Goal: Task Accomplishment & Management: Use online tool/utility

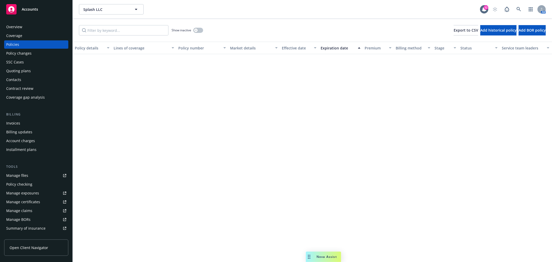
scroll to position [3390, 0]
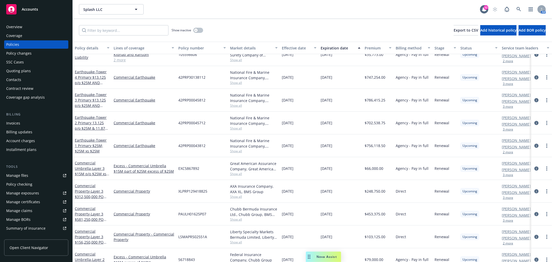
click at [329, 254] on div "Nova Assist" at bounding box center [323, 256] width 35 height 10
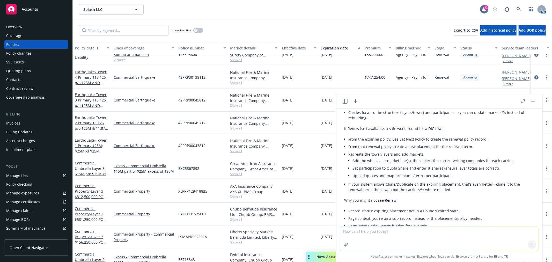
scroll to position [624, 0]
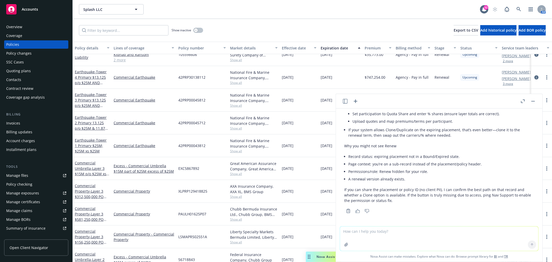
click at [411, 234] on textarea at bounding box center [439, 238] width 198 height 24
type textarea "can you show me where the "renew" option is in Navigator?"
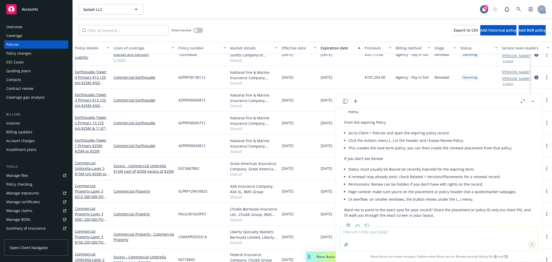
scroll to position [785, 0]
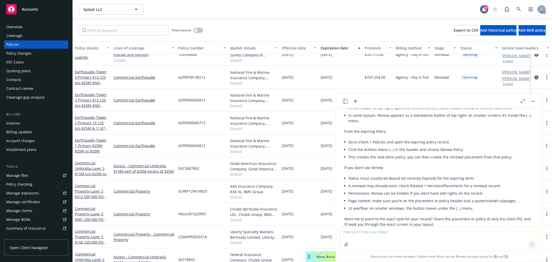
click at [16, 43] on div "Policies" at bounding box center [12, 44] width 13 height 8
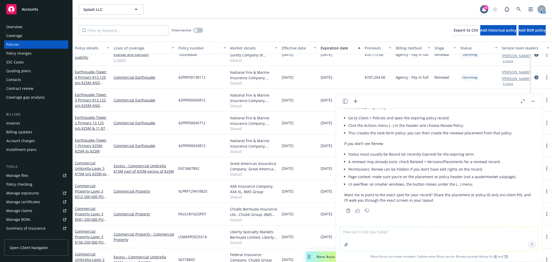
scroll to position [814, 0]
click at [34, 14] on div "Accounts" at bounding box center [36, 9] width 60 height 10
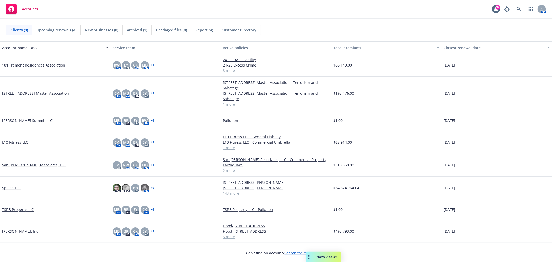
click at [10, 185] on link "Splash LLC" at bounding box center [11, 187] width 19 height 5
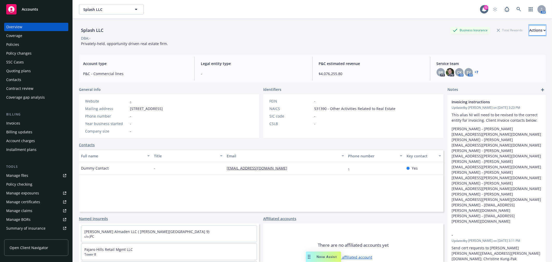
click at [529, 30] on div "Actions" at bounding box center [537, 30] width 17 height 10
click at [324, 257] on span "Nova Assist" at bounding box center [326, 256] width 20 height 4
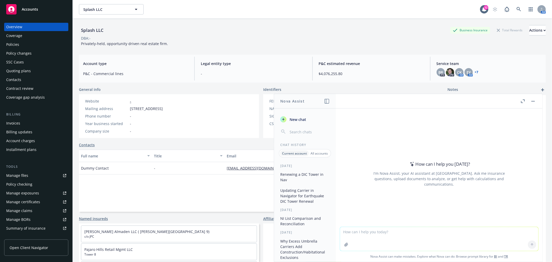
click at [305, 172] on button "Renewing a DIC Tower in Nav" at bounding box center [305, 177] width 54 height 14
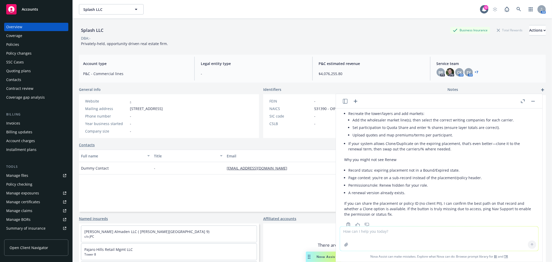
scroll to position [624, 0]
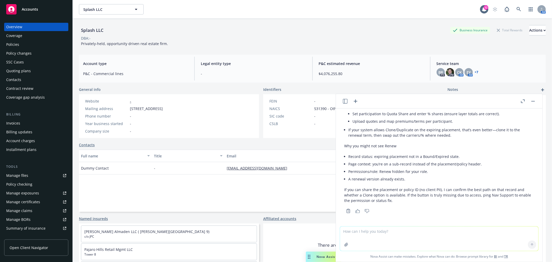
click at [347, 101] on icon "button" at bounding box center [345, 101] width 5 height 5
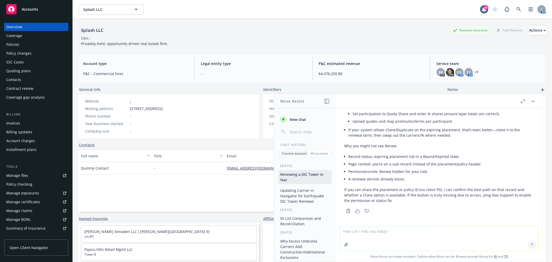
click at [296, 179] on button "Renewing a DIC Tower in Nav" at bounding box center [305, 177] width 54 height 14
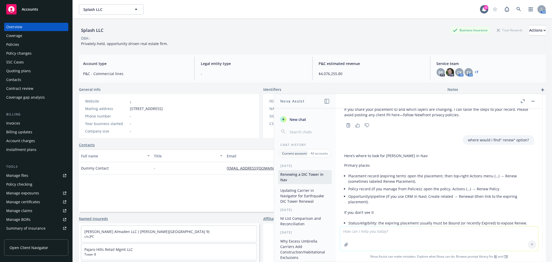
scroll to position [308, 0]
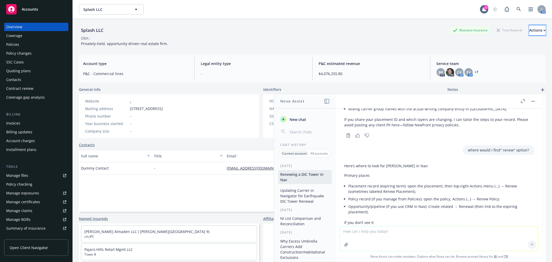
click at [529, 28] on div "Actions" at bounding box center [537, 30] width 17 height 10
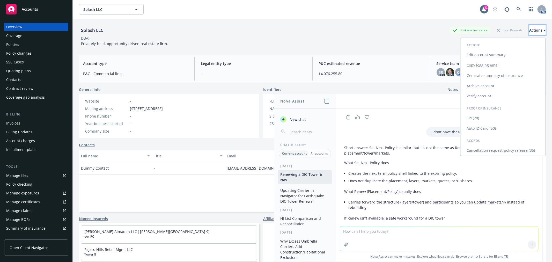
scroll to position [452, 0]
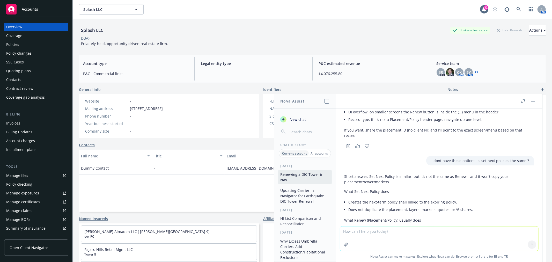
click at [115, 28] on div "Splash LLC Business Insurance Total Rewards Actions Actions Edit account summar…" at bounding box center [312, 30] width 466 height 10
click at [533, 30] on button "Actions" at bounding box center [537, 30] width 17 height 10
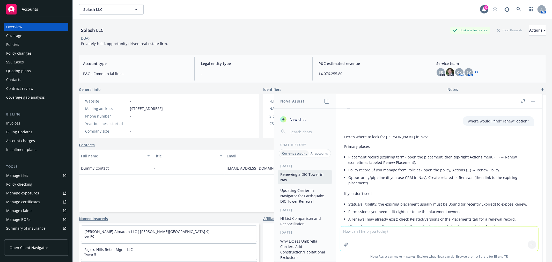
scroll to position [337, 0]
click at [18, 42] on div "Policies" at bounding box center [12, 44] width 13 height 8
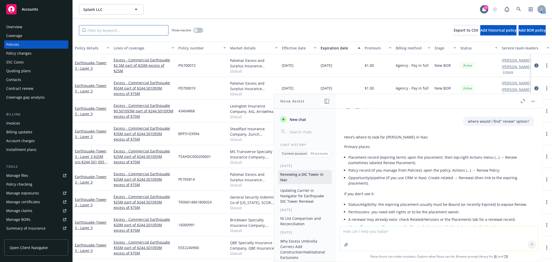
click at [151, 32] on input "Filter by keyword..." at bounding box center [123, 30] width 89 height 10
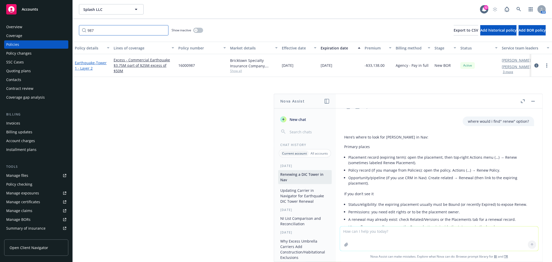
type input "987"
click at [84, 62] on link "Earthquake - Tower 1 - Layer 2" at bounding box center [91, 65] width 32 height 10
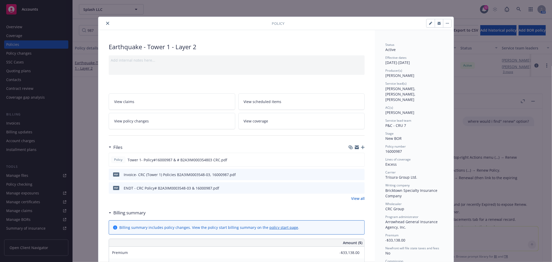
click at [429, 25] on icon "button" at bounding box center [430, 23] width 3 height 3
select select "NEW_BOR"
select select "12"
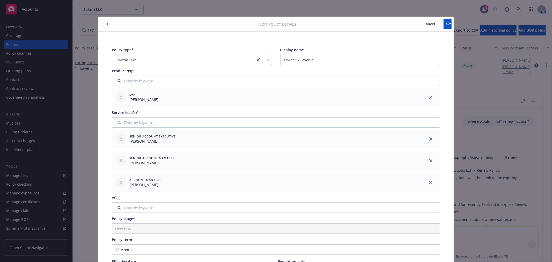
click at [423, 24] on span "Cancel" at bounding box center [429, 23] width 12 height 5
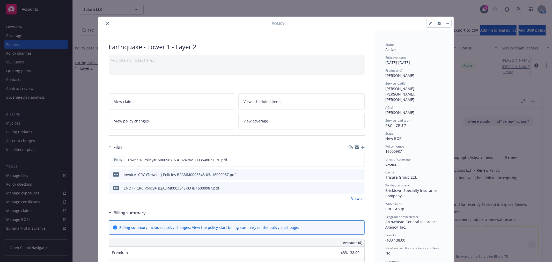
click at [445, 25] on button "button" at bounding box center [447, 23] width 8 height 8
click at [107, 23] on button "close" at bounding box center [107, 23] width 6 height 6
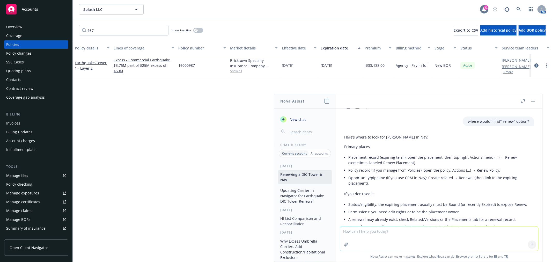
click at [483, 10] on icon at bounding box center [484, 9] width 4 height 5
click at [494, 7] on icon at bounding box center [494, 9] width 5 height 5
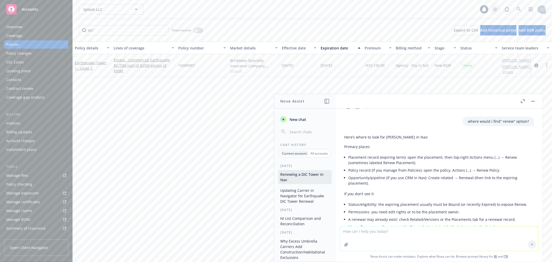
click at [493, 7] on icon at bounding box center [494, 9] width 5 height 5
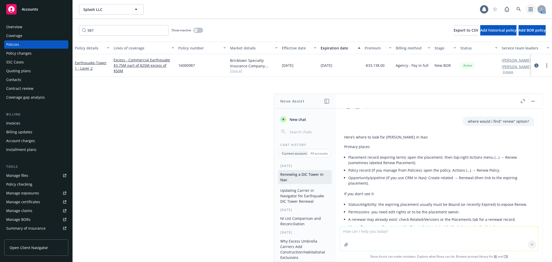
click at [529, 9] on icon "button" at bounding box center [530, 9] width 4 height 4
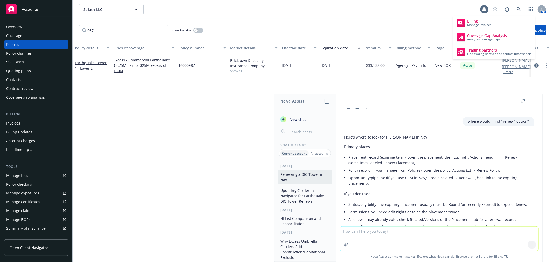
click at [417, 7] on div "Splash LLC Splash LLC" at bounding box center [279, 9] width 401 height 10
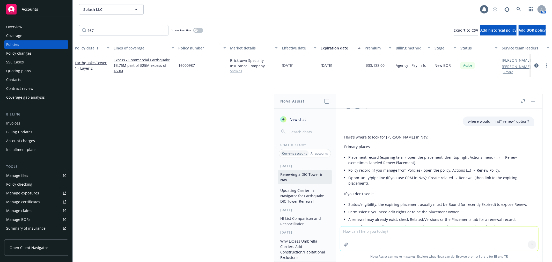
click at [531, 100] on button "button" at bounding box center [533, 101] width 6 height 6
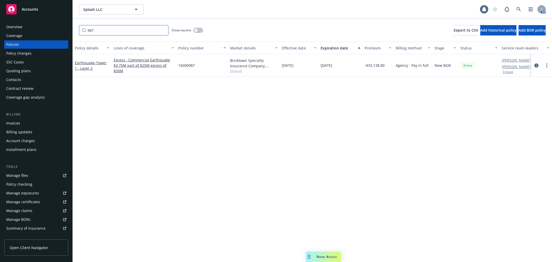
drag, startPoint x: 134, startPoint y: 33, endPoint x: 131, endPoint y: 32, distance: 3.5
click at [131, 33] on input "987" at bounding box center [123, 30] width 89 height 10
type input "9"
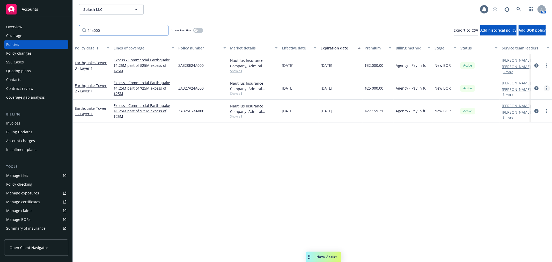
type input "24a000"
click at [545, 88] on link "more" at bounding box center [546, 88] width 6 height 6
click at [522, 110] on link "Renew with incumbent" at bounding box center [518, 109] width 61 height 10
select select "12"
select select "CA"
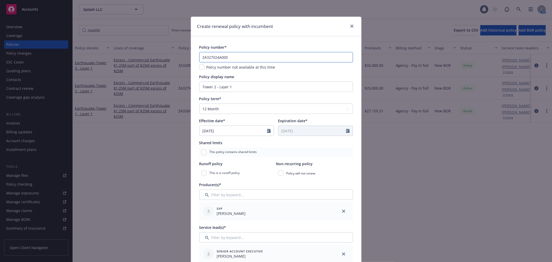
drag, startPoint x: 233, startPoint y: 56, endPoint x: 172, endPoint y: 58, distance: 60.5
click at [172, 58] on div "Create renewal policy with incumbent Policy number* ZA327V24A000 Policy number …" at bounding box center [276, 131] width 552 height 262
paste input "5"
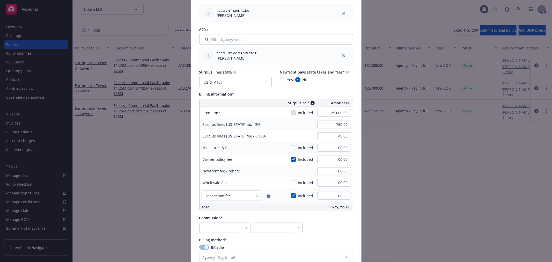
scroll to position [287, 0]
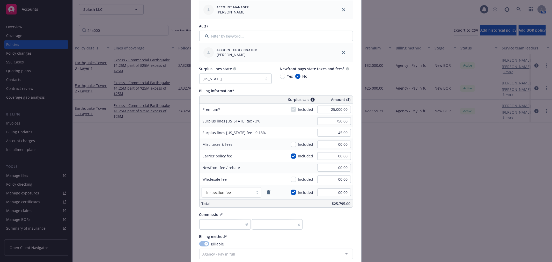
type input "ZA327V25A000"
click at [321, 108] on input "25,000.00" at bounding box center [334, 110] width 34 height 8
type input "1.00"
type input "0.03"
type input "00.00"
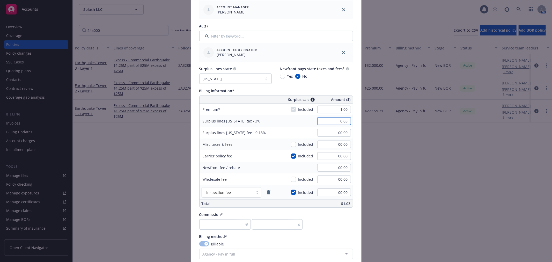
click at [321, 120] on input "0.03" at bounding box center [334, 121] width 34 height 8
type input "1"
type input "00.00"
click at [261, 77] on select "No surplus lines state [US_STATE] [US_STATE] [US_STATE] [US_STATE] [US_STATE] […" at bounding box center [235, 78] width 72 height 10
select select "NONE"
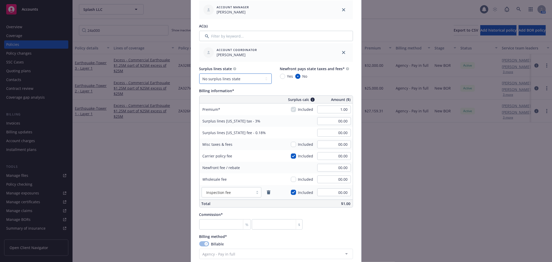
click at [199, 73] on select "No surplus lines state [US_STATE] [US_STATE] [US_STATE] [US_STATE] [US_STATE] […" at bounding box center [235, 78] width 72 height 10
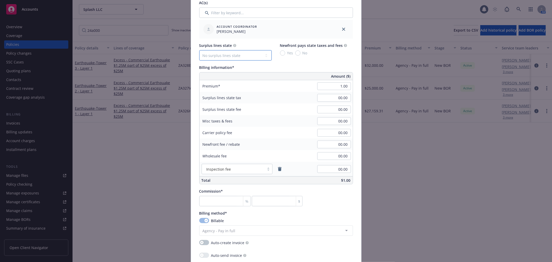
scroll to position [373, 0]
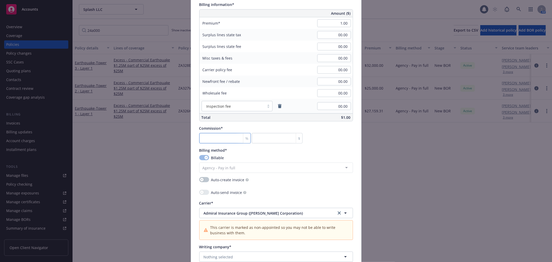
click at [221, 137] on input "number" at bounding box center [225, 138] width 52 height 10
type input "0"
click at [288, 185] on div "Auto-create invoice Auto-send invoice" at bounding box center [276, 186] width 154 height 19
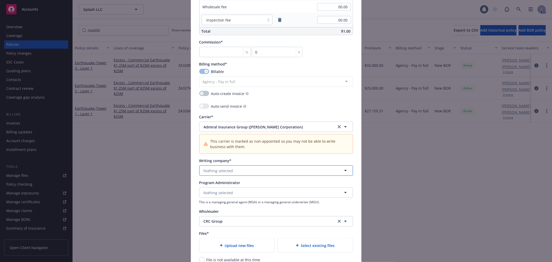
click at [222, 171] on span "Nothing selected" at bounding box center [218, 170] width 29 height 5
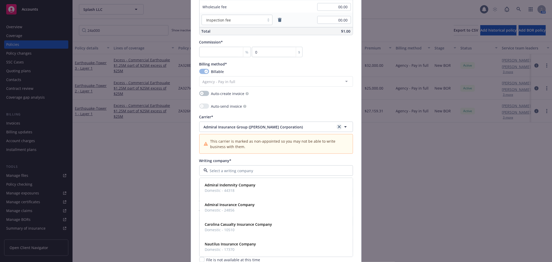
click at [337, 128] on icon "clear selection" at bounding box center [338, 126] width 3 height 3
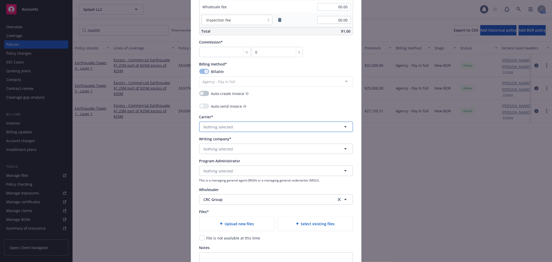
click at [252, 127] on button "Nothing selected" at bounding box center [276, 127] width 154 height 10
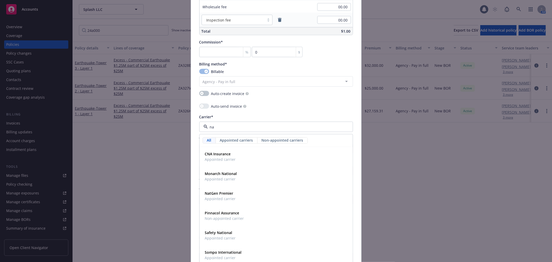
type input "n"
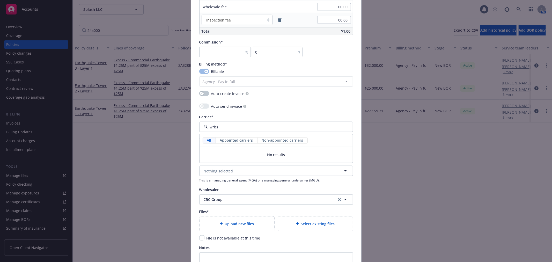
type input "wrbs"
click at [199, 136] on div "All Appointed carriers Non-appointed carriers" at bounding box center [275, 140] width 153 height 13
drag, startPoint x: 218, startPoint y: 129, endPoint x: 184, endPoint y: 129, distance: 33.9
click at [184, 129] on div "Create renewal policy with incumbent Policy number* ZA327V25A000 Policy number …" at bounding box center [276, 131] width 552 height 262
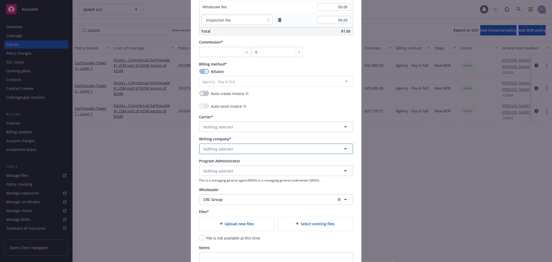
click at [229, 149] on span "Nothing selected" at bounding box center [218, 148] width 29 height 5
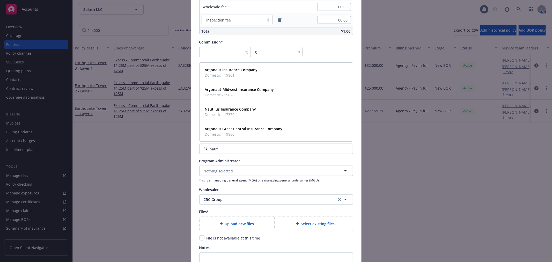
type input "nauti"
click at [233, 128] on strong "Nautilus Insurance Company" at bounding box center [230, 128] width 51 height 5
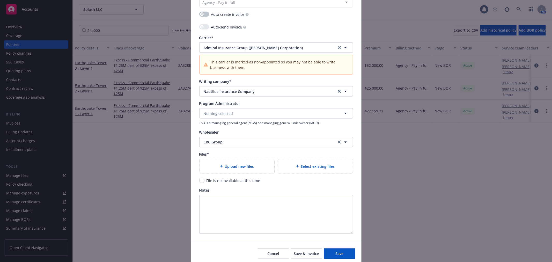
scroll to position [559, 0]
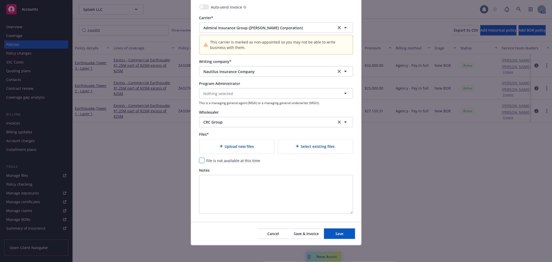
click at [199, 158] on input "checkbox" at bounding box center [201, 160] width 5 height 5
checkbox input "true"
click at [346, 235] on button "Save" at bounding box center [339, 233] width 31 height 10
click at [337, 234] on span "Save" at bounding box center [339, 233] width 8 height 5
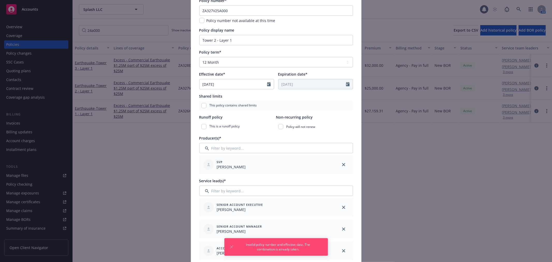
scroll to position [0, 0]
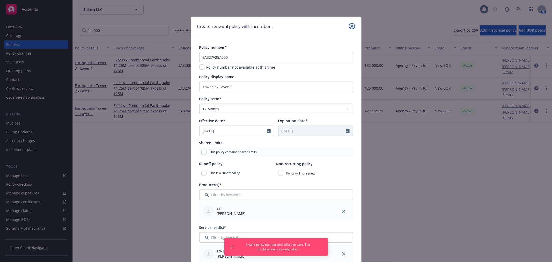
click at [350, 25] on icon "close" at bounding box center [351, 26] width 3 height 3
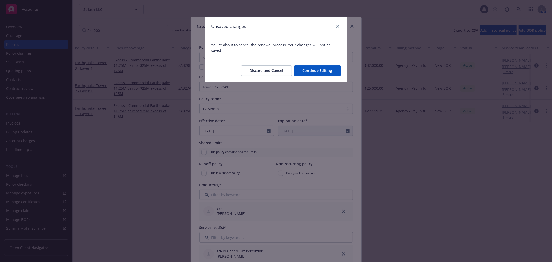
click at [271, 65] on button "Discard and Cancel" at bounding box center [266, 70] width 51 height 10
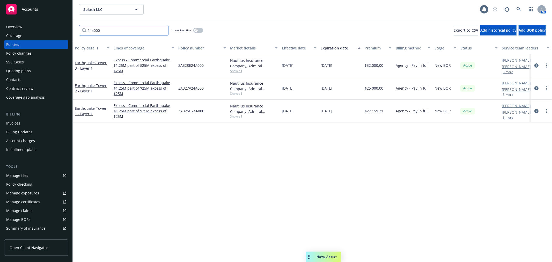
drag, startPoint x: 111, startPoint y: 31, endPoint x: 62, endPoint y: 26, distance: 49.1
click at [68, 26] on div "Accounts Overview Coverage Policies Policy changes SSC Cases Quoting plans Cont…" at bounding box center [276, 131] width 552 height 262
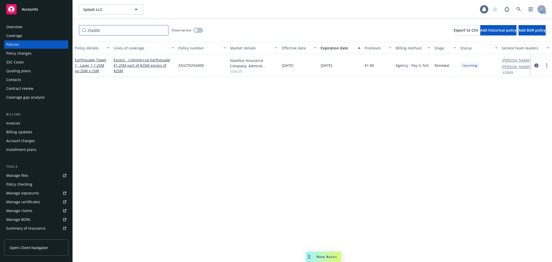
type input "25a000"
click at [85, 65] on span "- Tower 1 - Layer 1 1.25M po 25M x 25M" at bounding box center [91, 65] width 32 height 16
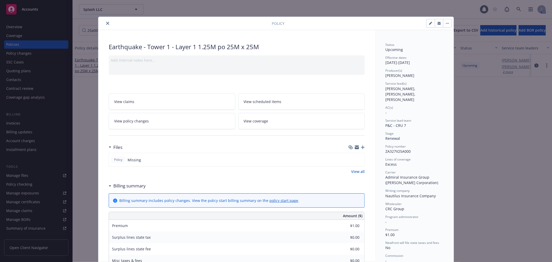
click at [429, 22] on icon "button" at bounding box center [430, 23] width 3 height 3
select select "RENEWAL"
select select "12"
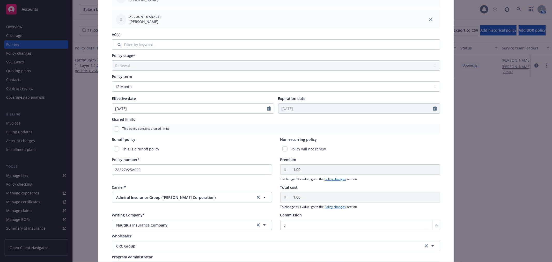
scroll to position [172, 0]
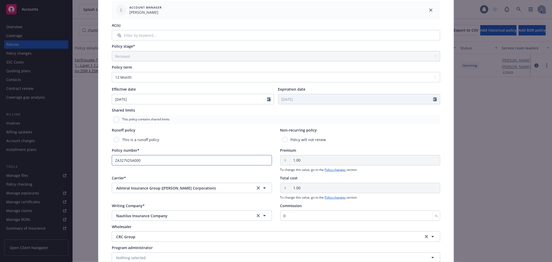
drag, startPoint x: 144, startPoint y: 159, endPoint x: 84, endPoint y: 159, distance: 60.5
click at [84, 159] on div "Edit policy details Cancel Save Policy type* Earthquake Display name Tower 1 - …" at bounding box center [276, 131] width 552 height 262
paste input "6H"
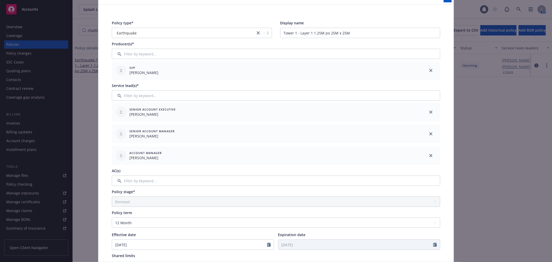
scroll to position [0, 0]
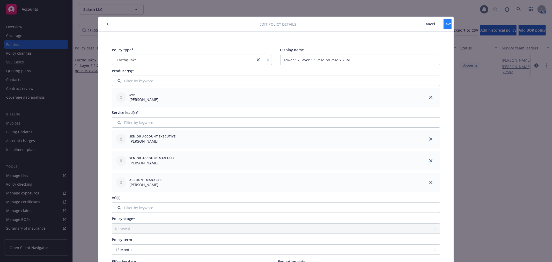
type input "ZA326H25A000"
click at [443, 21] on span "Save" at bounding box center [447, 23] width 8 height 5
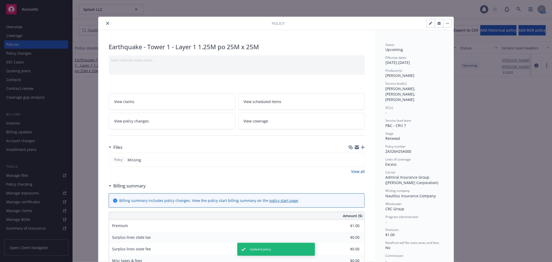
click at [106, 23] on icon "close" at bounding box center [107, 23] width 3 height 3
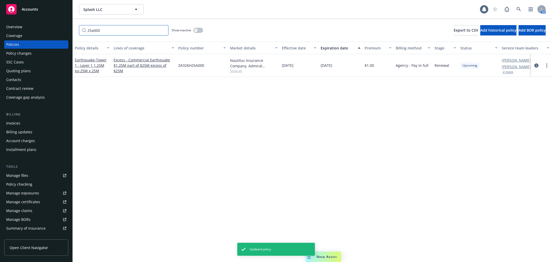
click at [110, 28] on input "25a000" at bounding box center [123, 30] width 89 height 10
click at [91, 29] on input "25a000" at bounding box center [123, 30] width 89 height 10
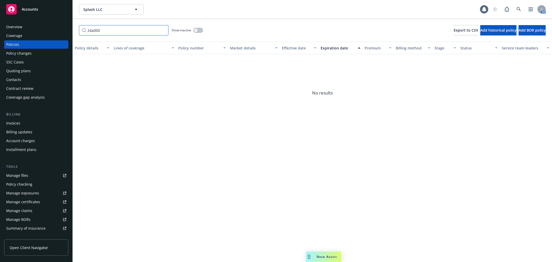
type input "24a000"
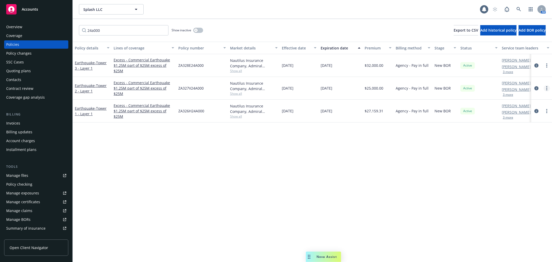
click at [548, 88] on link "more" at bounding box center [546, 88] width 6 height 6
click at [508, 110] on link "Renew with incumbent" at bounding box center [518, 109] width 61 height 10
select select "12"
select select "CA"
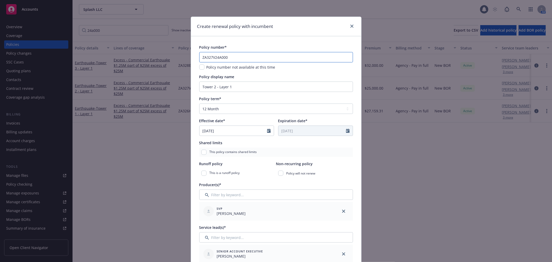
drag, startPoint x: 234, startPoint y: 56, endPoint x: 185, endPoint y: 56, distance: 48.9
click at [184, 56] on div "Create renewal policy with incumbent Policy number* ZA327V24A000 Policy number …" at bounding box center [276, 131] width 552 height 262
paste input "5"
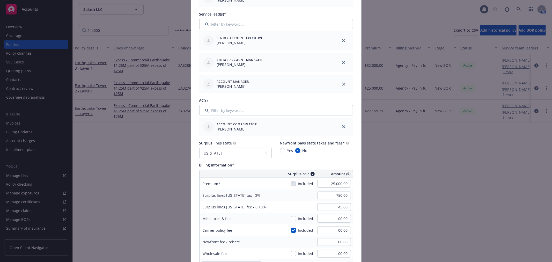
scroll to position [230, 0]
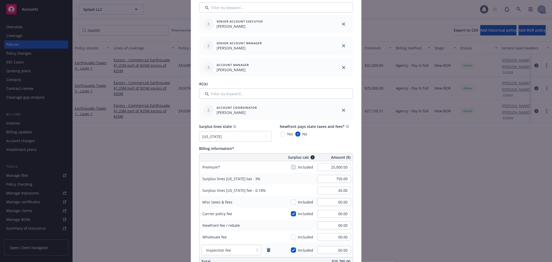
type input "ZA327V25A000"
click at [252, 133] on select "No surplus lines state [US_STATE] [US_STATE] [US_STATE] [US_STATE] [US_STATE] […" at bounding box center [235, 136] width 72 height 10
select select "NONE"
click at [199, 131] on select "No surplus lines state [US_STATE] [US_STATE] [US_STATE] [US_STATE] [US_STATE] […" at bounding box center [235, 136] width 72 height 10
type input "00.00"
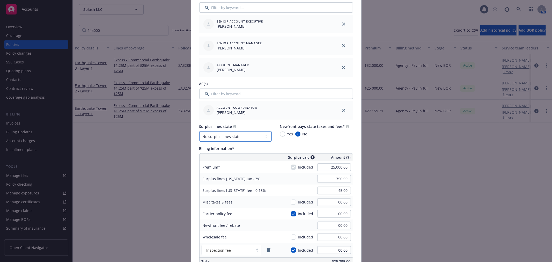
type input "00.00"
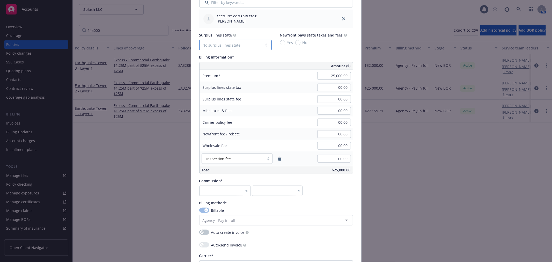
scroll to position [316, 0]
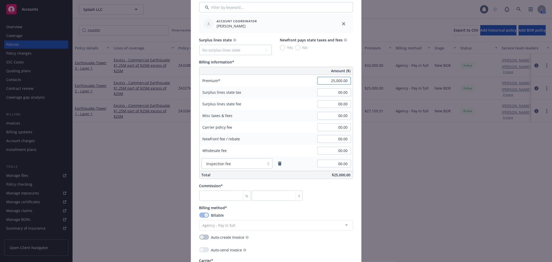
click at [322, 80] on input "25,000.00" at bounding box center [334, 81] width 34 height 8
type input "1.00"
click at [281, 112] on div "Misc taxes & fees 00.00" at bounding box center [275, 116] width 153 height 12
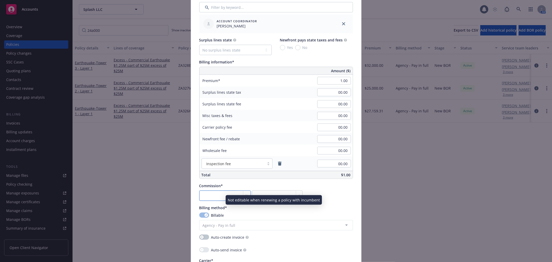
click at [217, 194] on input "number" at bounding box center [225, 195] width 52 height 10
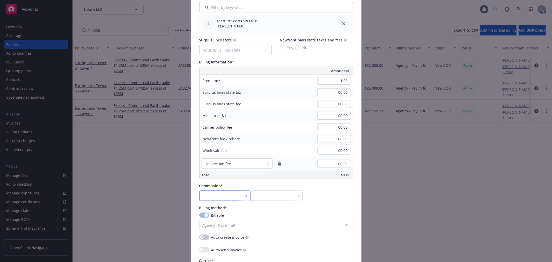
type input "0"
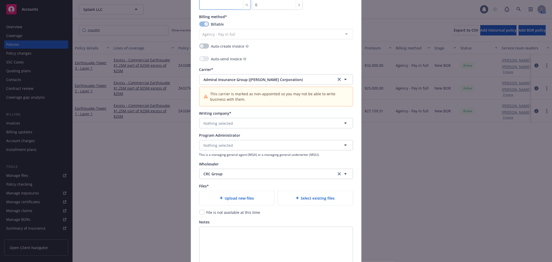
scroll to position [517, 0]
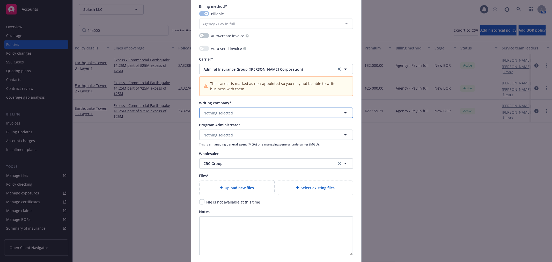
click at [223, 112] on span "Nothing selected" at bounding box center [218, 112] width 29 height 5
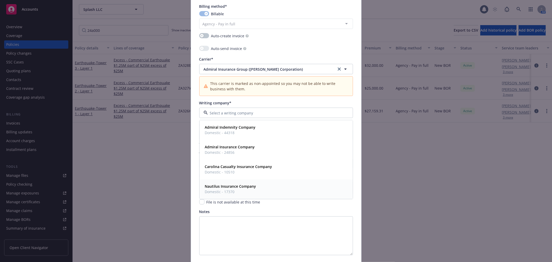
click at [229, 183] on div "Nautilus Insurance Company Domestic - 17370" at bounding box center [276, 188] width 153 height 19
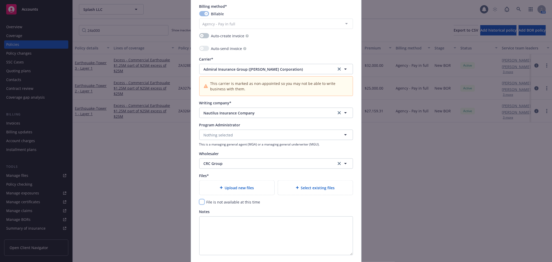
click at [200, 201] on input "checkbox" at bounding box center [201, 201] width 5 height 5
checkbox input "true"
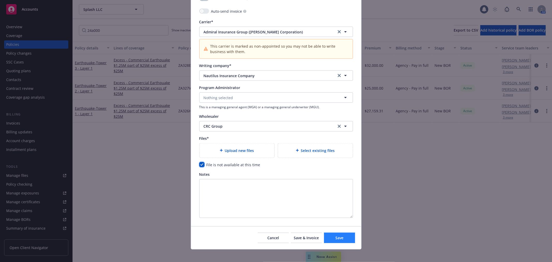
scroll to position [559, 0]
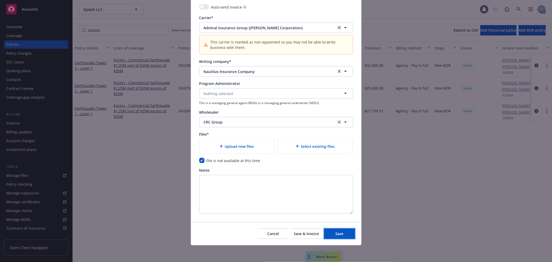
drag, startPoint x: 343, startPoint y: 235, endPoint x: 317, endPoint y: 214, distance: 33.2
click at [343, 234] on button "Save" at bounding box center [339, 233] width 31 height 10
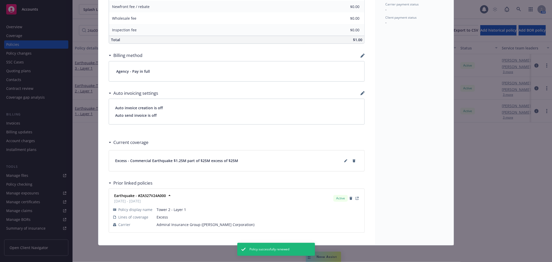
scroll to position [277, 0]
click at [344, 160] on icon at bounding box center [345, 160] width 3 height 3
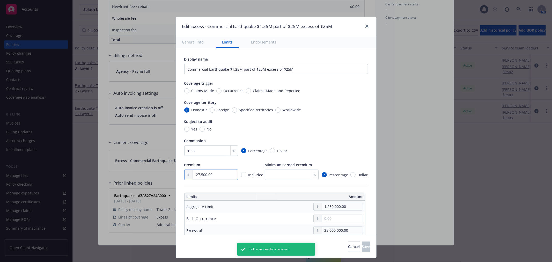
drag, startPoint x: 211, startPoint y: 174, endPoint x: 159, endPoint y: 174, distance: 52.0
click at [159, 174] on div "Edit Excess - Commercial Earthquake $1.25M part of $25M excess of $25M General …" at bounding box center [276, 131] width 552 height 262
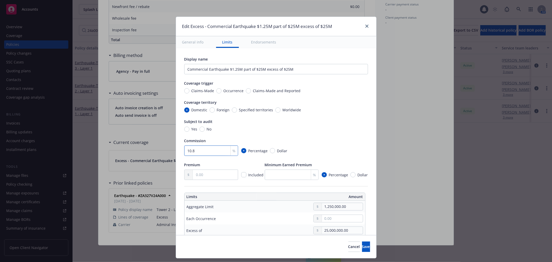
drag, startPoint x: 195, startPoint y: 150, endPoint x: 182, endPoint y: 149, distance: 13.7
click at [184, 149] on input "10.8" at bounding box center [211, 150] width 54 height 10
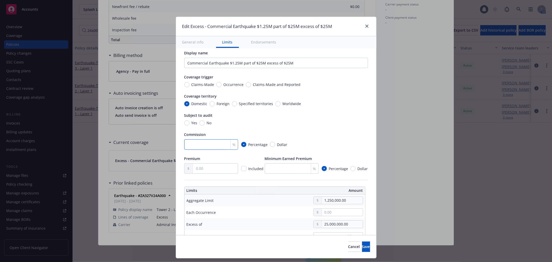
scroll to position [0, 0]
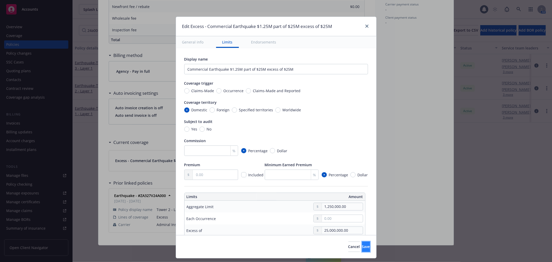
click at [364, 250] on button "Save" at bounding box center [366, 246] width 8 height 10
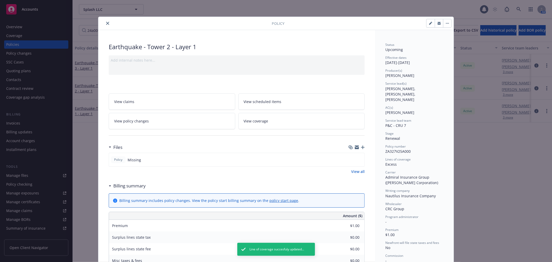
click at [106, 22] on icon "close" at bounding box center [107, 23] width 3 height 3
